Goal: Task Accomplishment & Management: Use online tool/utility

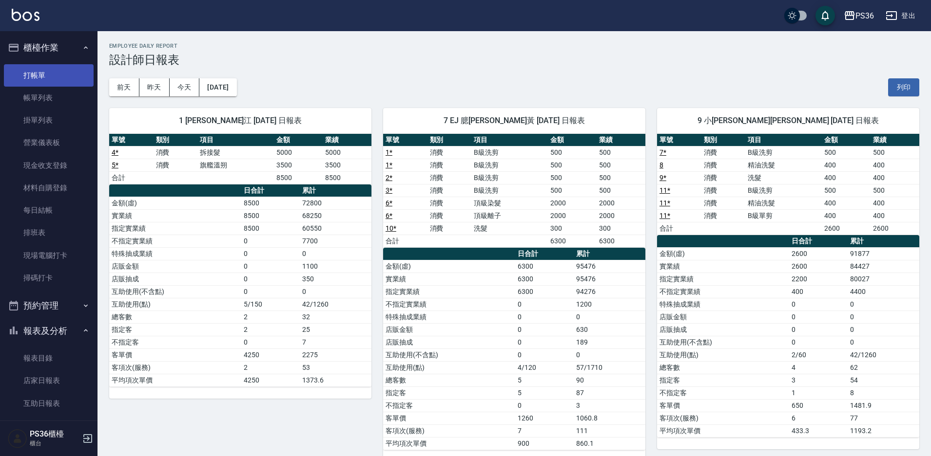
click at [62, 79] on link "打帳單" at bounding box center [49, 75] width 90 height 22
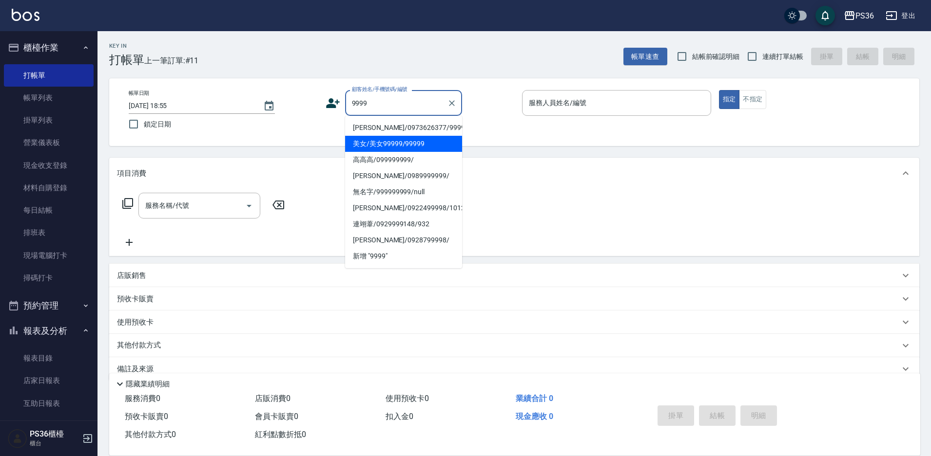
type input "[PERSON_NAME]/0973626377/9999"
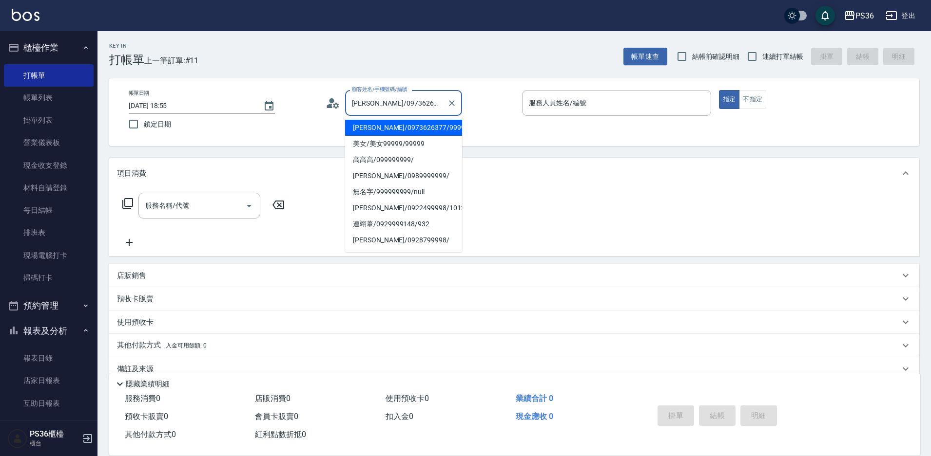
drag, startPoint x: 90, startPoint y: 118, endPoint x: 422, endPoint y: 99, distance: 332.8
click at [422, 99] on input "[PERSON_NAME]/0973626377/9999" at bounding box center [396, 103] width 94 height 17
click at [449, 101] on icon "Clear" at bounding box center [452, 103] width 10 height 10
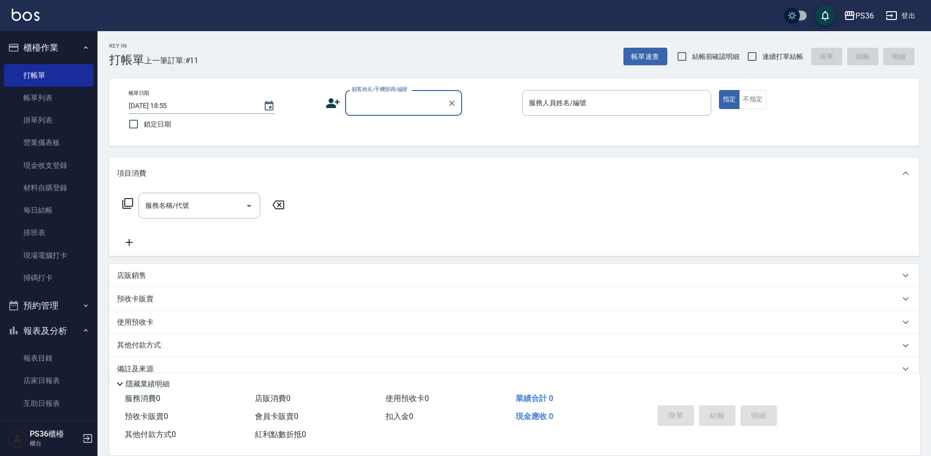
click at [387, 105] on input "顧客姓名/手機號碼/編號" at bounding box center [396, 103] width 94 height 17
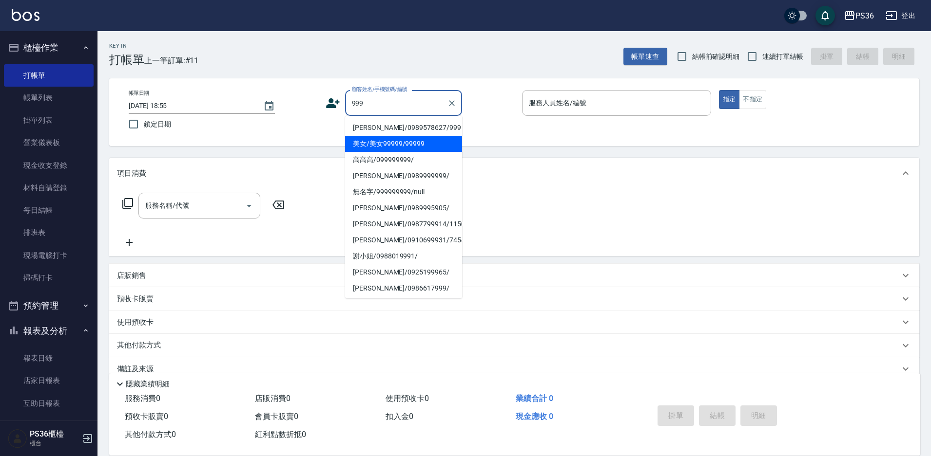
type input "美女/美女99999/99999"
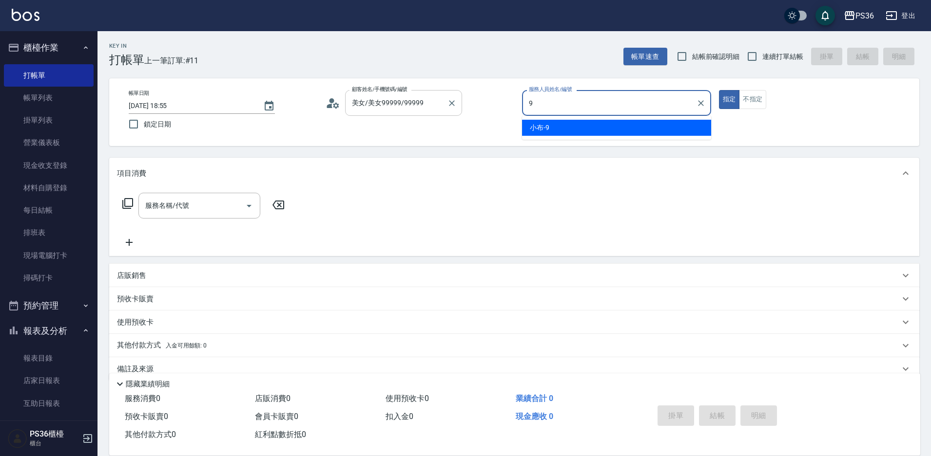
type input "小布-9"
type button "true"
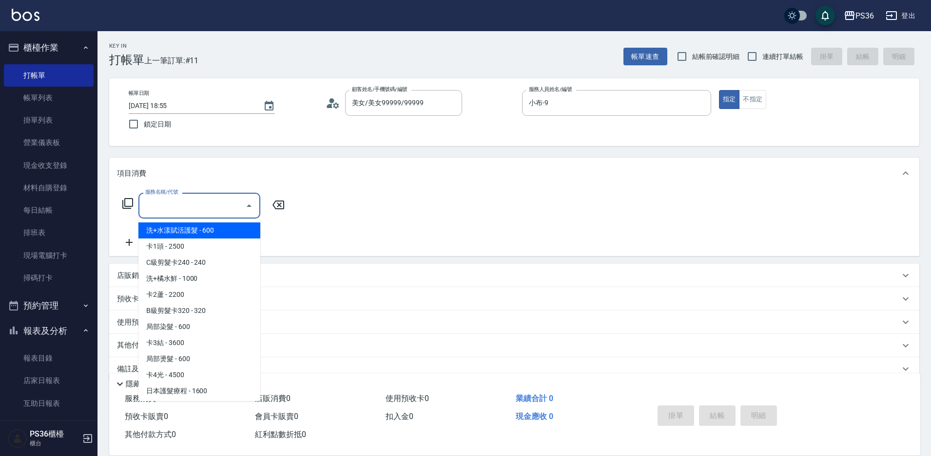
click at [187, 207] on input "服務名稱/代號" at bounding box center [192, 205] width 98 height 17
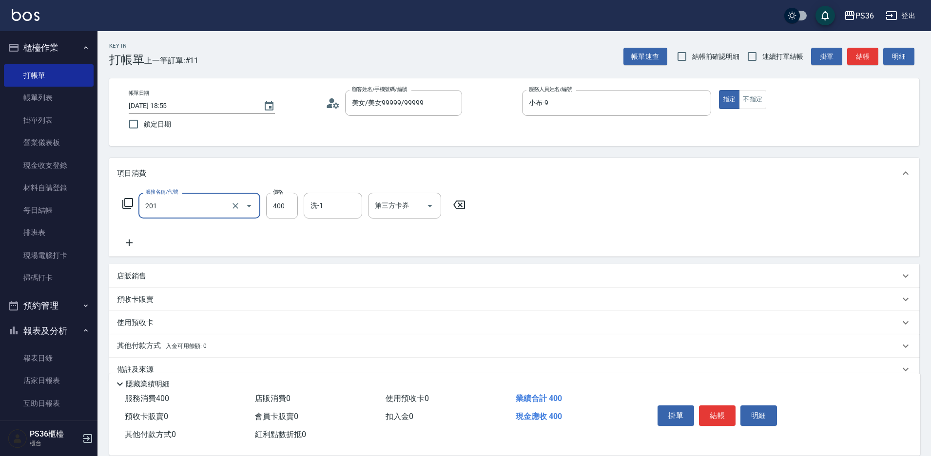
type input "C級洗剪(201)"
type input "顏亮亮-22"
click at [750, 100] on button "不指定" at bounding box center [752, 99] width 27 height 19
click at [713, 412] on button "結帳" at bounding box center [717, 416] width 37 height 20
